Goal: Transaction & Acquisition: Download file/media

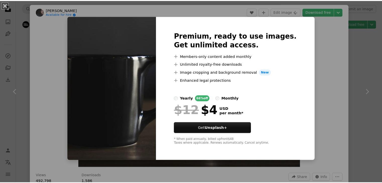
scroll to position [1823, 0]
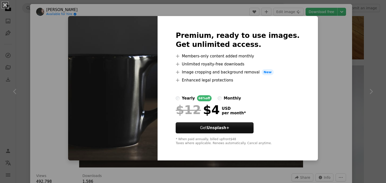
click at [349, 46] on div "An X shape Premium, ready to use images. Get unlimited access. A plus sign Memb…" at bounding box center [193, 91] width 386 height 183
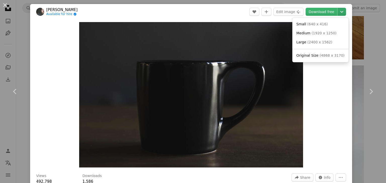
click at [338, 12] on icon "Chevron down" at bounding box center [342, 12] width 8 height 6
click at [323, 59] on link "Original Size ( 4868 x 3170 )" at bounding box center [320, 55] width 52 height 9
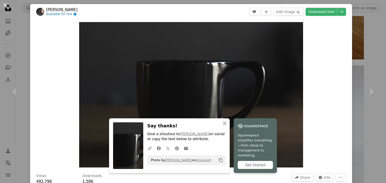
click at [2, 7] on button "An X shape" at bounding box center [5, 5] width 6 height 6
